Goal: Ask a question

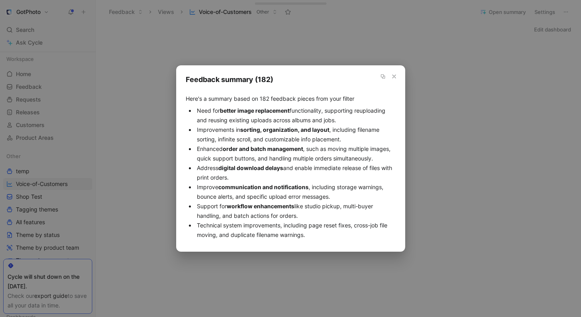
scroll to position [39, 0]
click at [393, 78] on icon "button" at bounding box center [394, 76] width 6 height 6
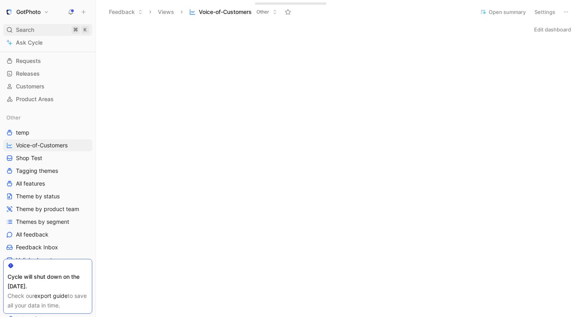
click at [22, 27] on span "Search" at bounding box center [25, 30] width 18 height 10
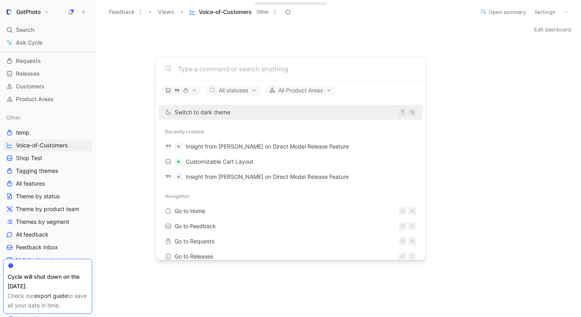
click at [236, 36] on body "GotPhoto Search ⌘ K Ask Cycle Workspace Home G then H Feedback G then F Request…" at bounding box center [290, 158] width 581 height 317
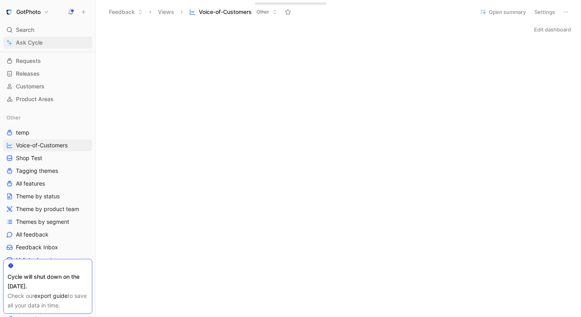
click at [36, 45] on span "Ask Cycle" at bounding box center [29, 43] width 27 height 10
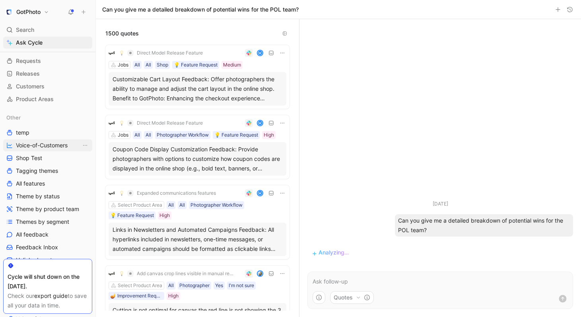
click at [34, 143] on span "Voice-of-Customers" at bounding box center [42, 145] width 52 height 8
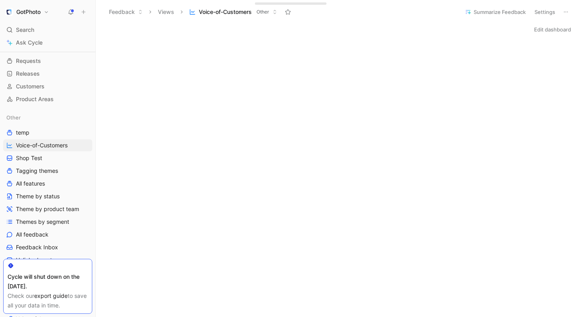
click at [510, 15] on button "Summarize Feedback" at bounding box center [495, 11] width 68 height 11
